Goal: Task Accomplishment & Management: Use online tool/utility

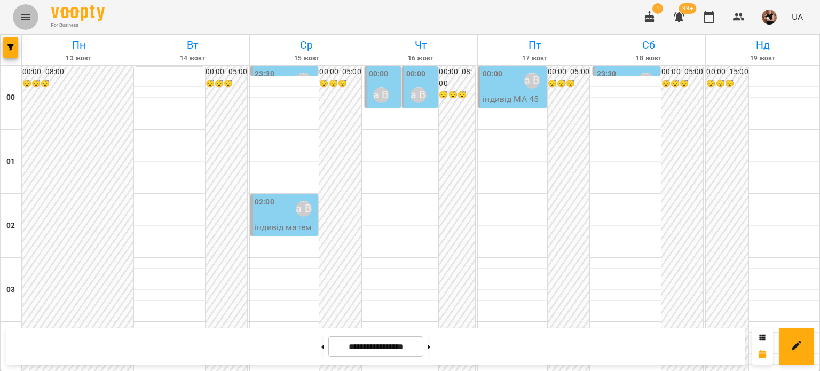
click at [25, 15] on icon "Menu" at bounding box center [25, 17] width 13 height 13
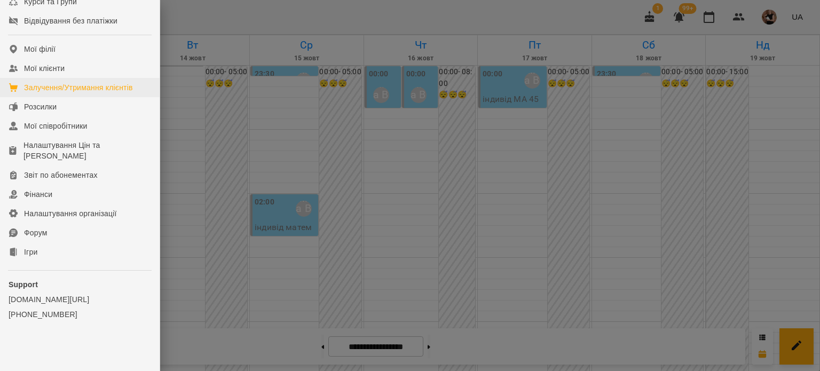
scroll to position [199, 0]
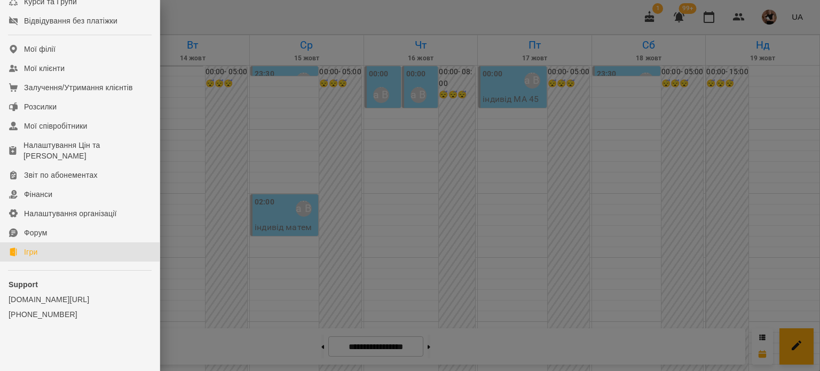
click at [42, 254] on link "Ігри" at bounding box center [80, 251] width 160 height 19
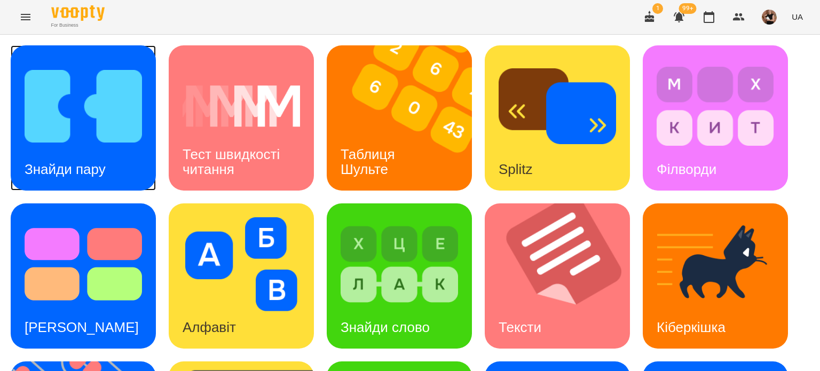
click at [109, 151] on div "Знайди пару" at bounding box center [65, 169] width 109 height 42
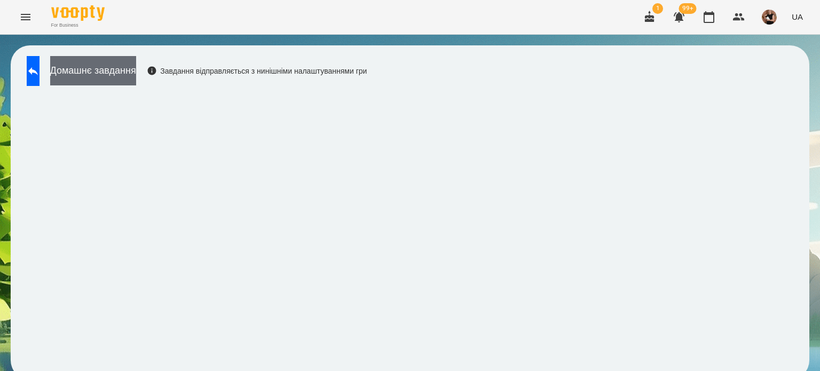
click at [136, 64] on button "Домашнє завдання" at bounding box center [93, 70] width 86 height 29
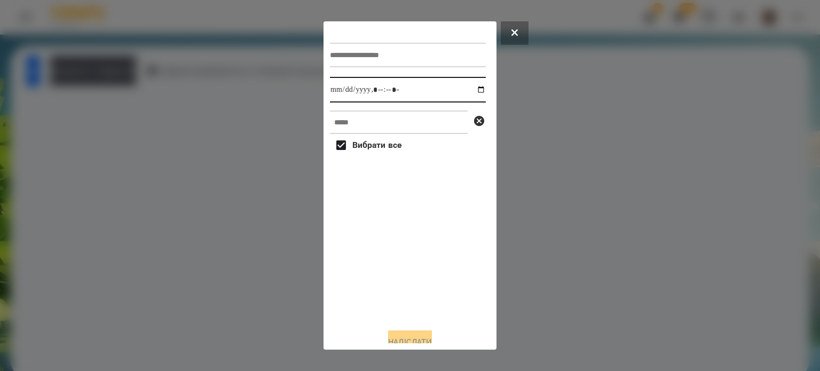
click at [381, 98] on input "datetime-local" at bounding box center [408, 90] width 156 height 26
click at [472, 87] on input "datetime-local" at bounding box center [408, 90] width 156 height 26
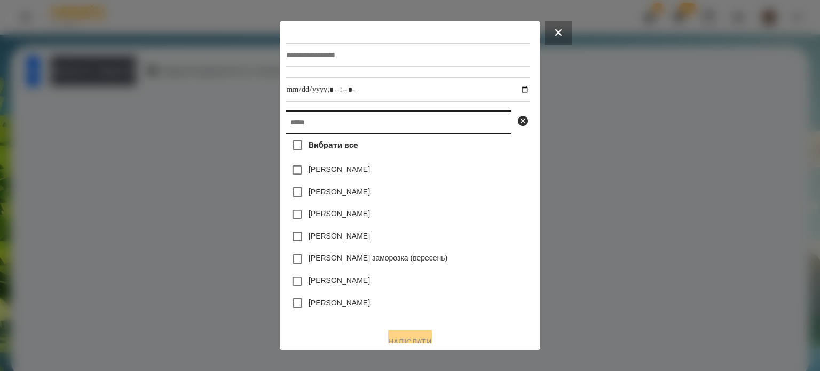
type input "**********"
click at [286, 118] on input "text" at bounding box center [398, 121] width 225 height 23
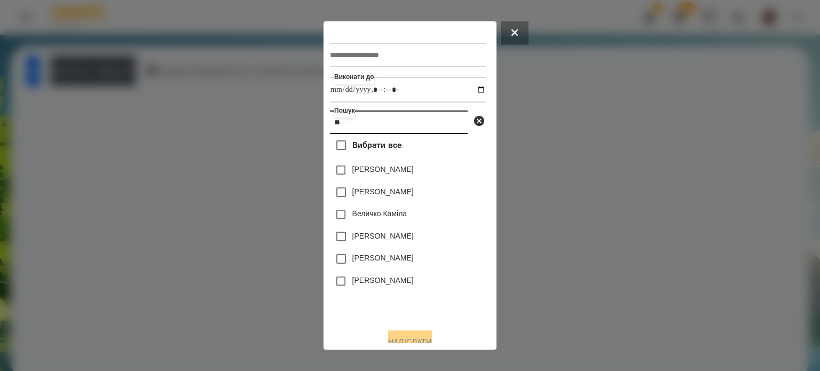
type input "*"
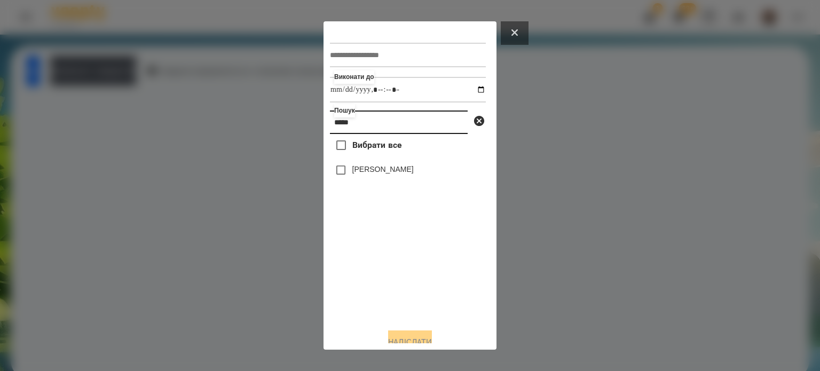
type input "*****"
click at [520, 33] on button at bounding box center [515, 32] width 28 height 23
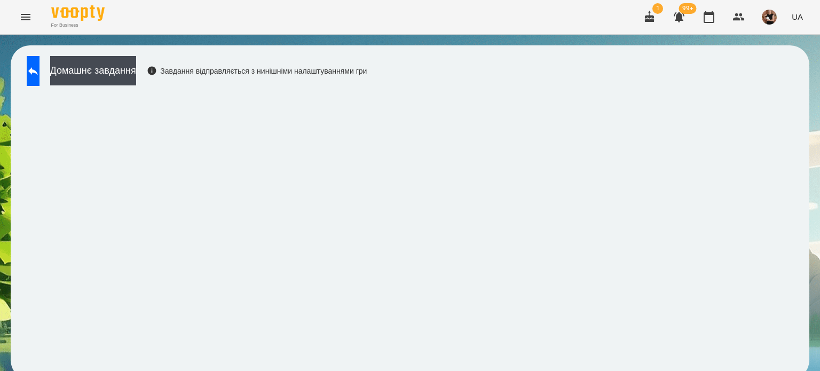
click at [20, 16] on icon "Menu" at bounding box center [25, 17] width 13 height 13
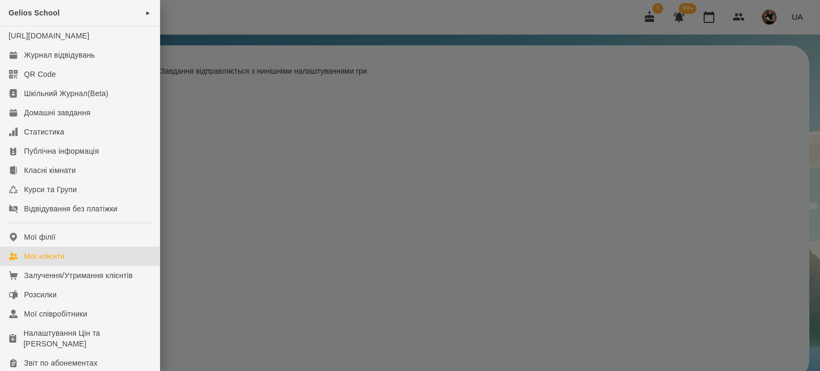
click at [63, 262] on div "Мої клієнти" at bounding box center [44, 256] width 41 height 11
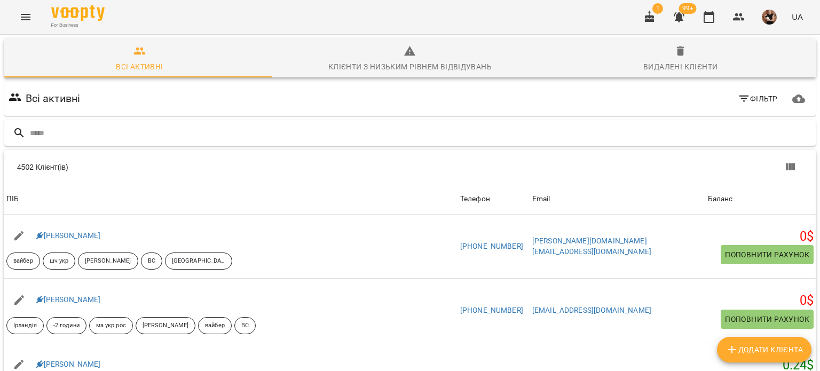
click at [41, 138] on input "text" at bounding box center [420, 133] width 781 height 18
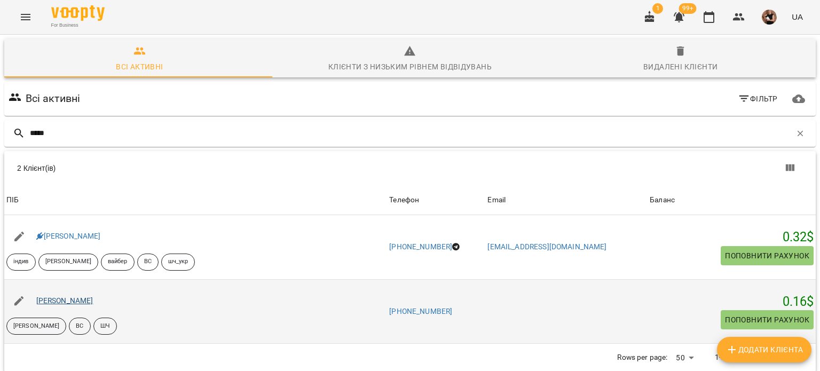
type input "*****"
click at [42, 302] on link "[PERSON_NAME]" at bounding box center [64, 300] width 57 height 9
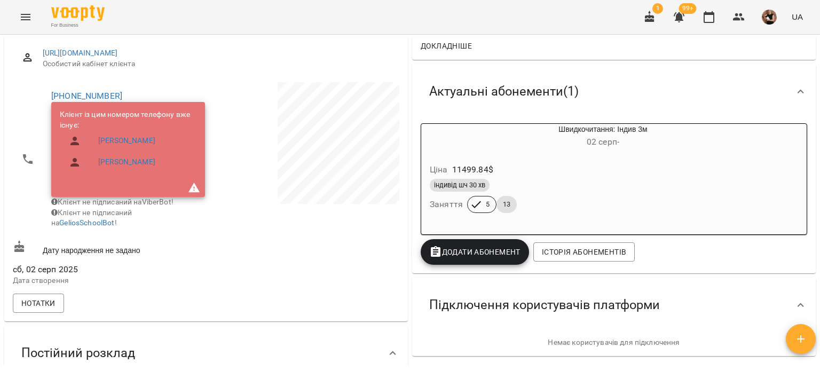
scroll to position [160, 0]
